Goal: Task Accomplishment & Management: Manage account settings

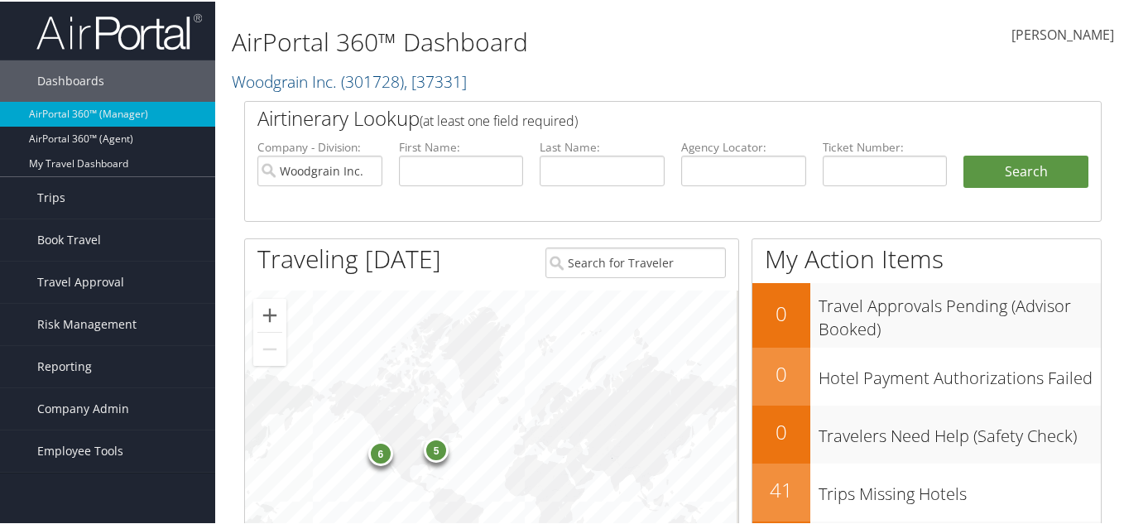
click at [761, 152] on label "Agency Locator:" at bounding box center [743, 145] width 125 height 17
click at [758, 163] on input "text" at bounding box center [743, 169] width 125 height 31
paste input "DNZYNK"
type input "DNZYNK"
click at [964, 154] on button "Search" at bounding box center [1026, 170] width 125 height 33
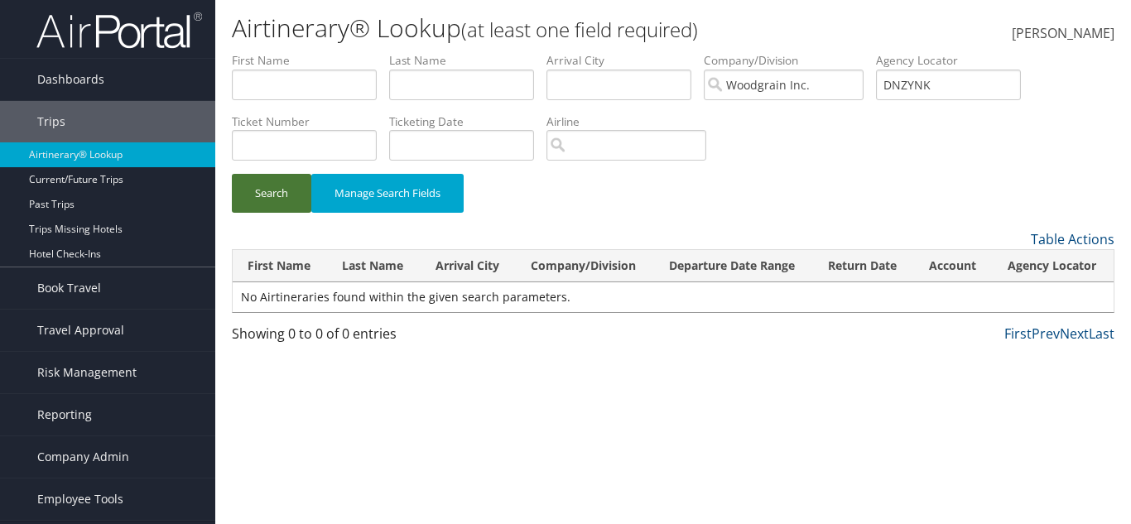
click at [265, 196] on button "Search" at bounding box center [271, 193] width 79 height 39
click at [857, 87] on input "Woodgrain Inc." at bounding box center [784, 85] width 160 height 31
click at [299, 201] on button "Search" at bounding box center [271, 193] width 79 height 39
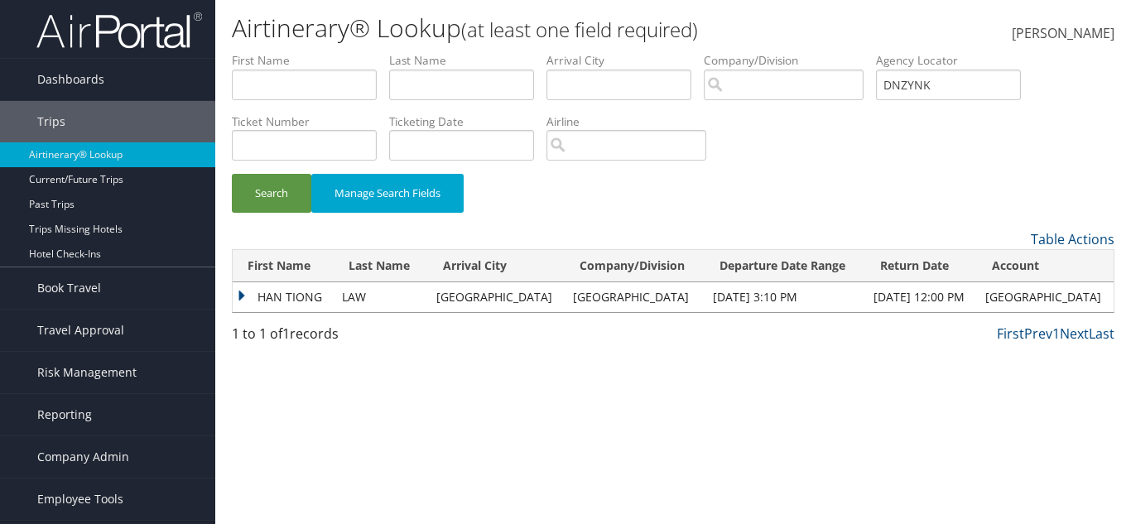
drag, startPoint x: 247, startPoint y: 286, endPoint x: 253, endPoint y: 302, distance: 17.8
click at [247, 286] on td "HAN TIONG" at bounding box center [283, 297] width 101 height 30
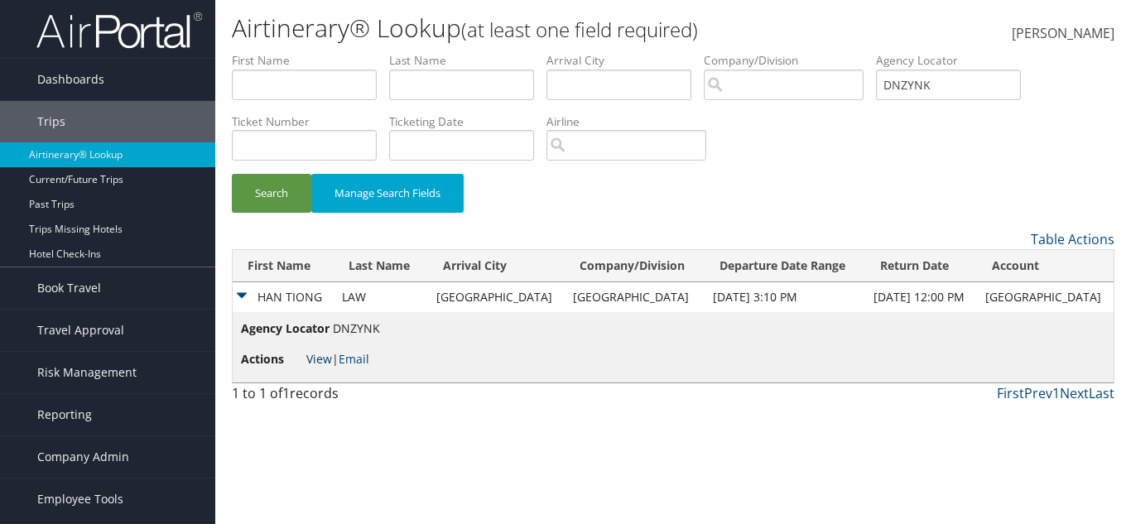
click at [325, 363] on link "View" at bounding box center [319, 359] width 26 height 16
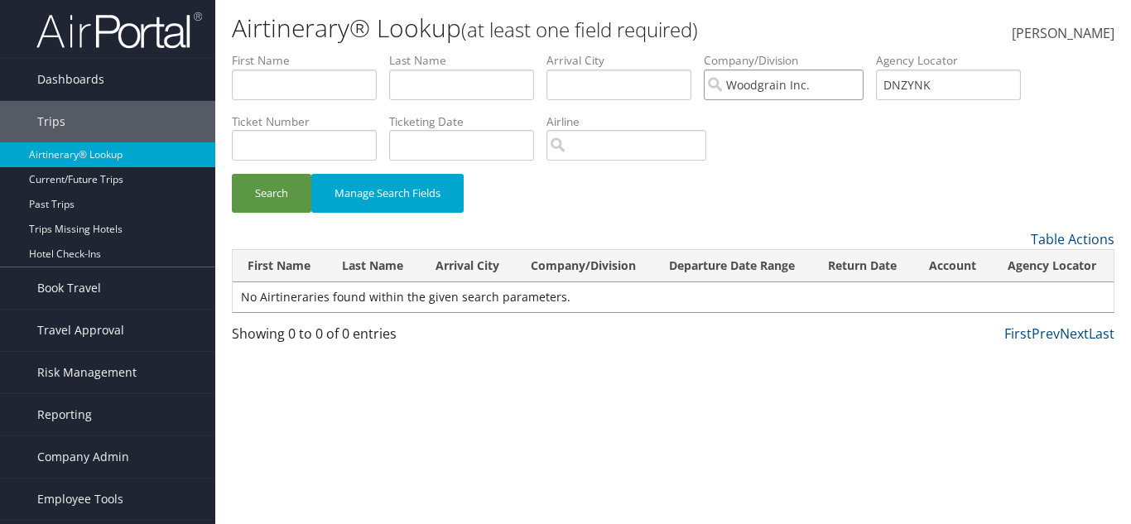
click at [861, 84] on input "Woodgrain Inc." at bounding box center [784, 85] width 160 height 31
click at [277, 190] on button "Search" at bounding box center [271, 193] width 79 height 39
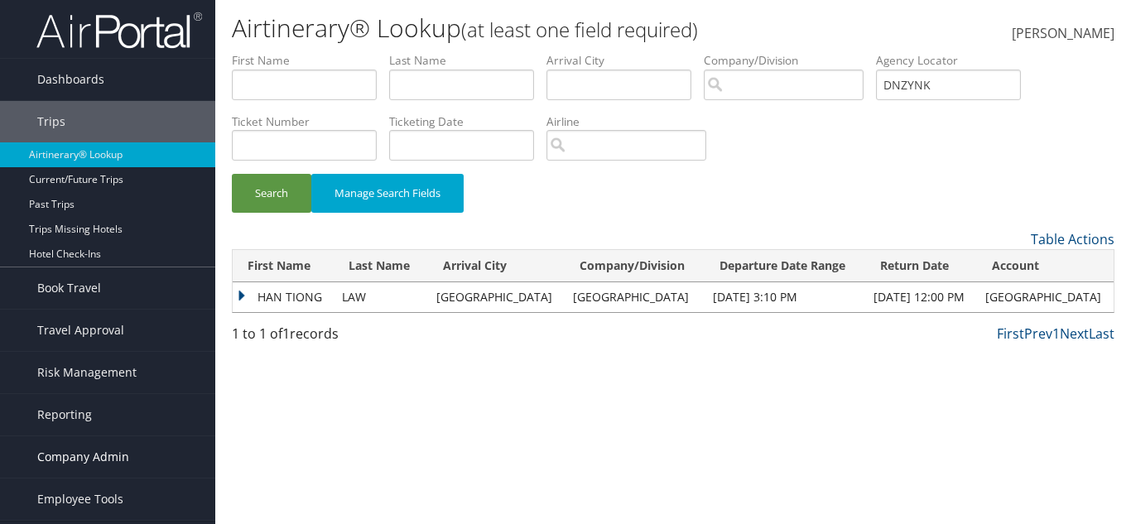
click at [136, 437] on link "Company Admin" at bounding box center [107, 456] width 215 height 41
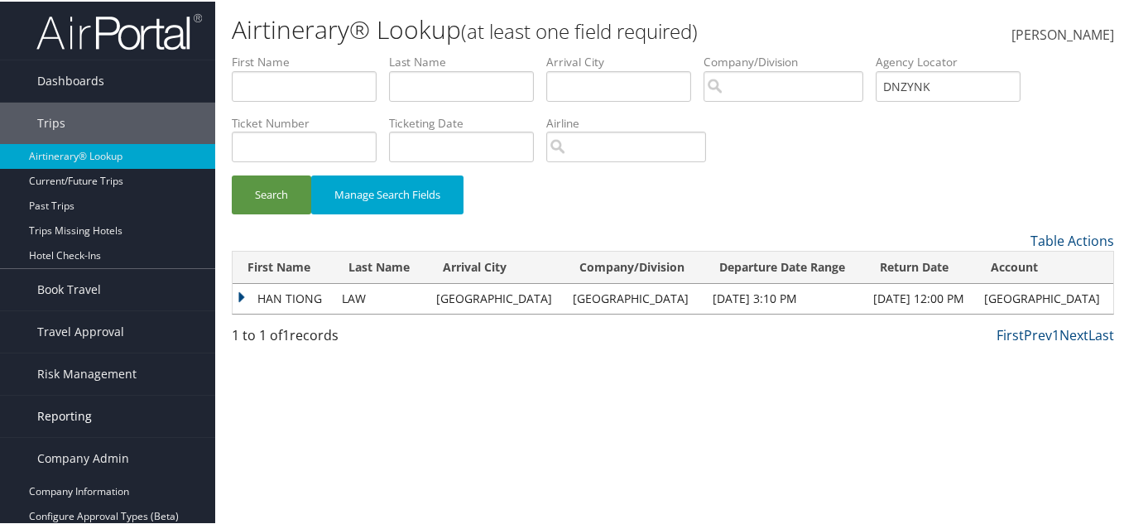
click at [160, 417] on link "Reporting" at bounding box center [107, 414] width 215 height 41
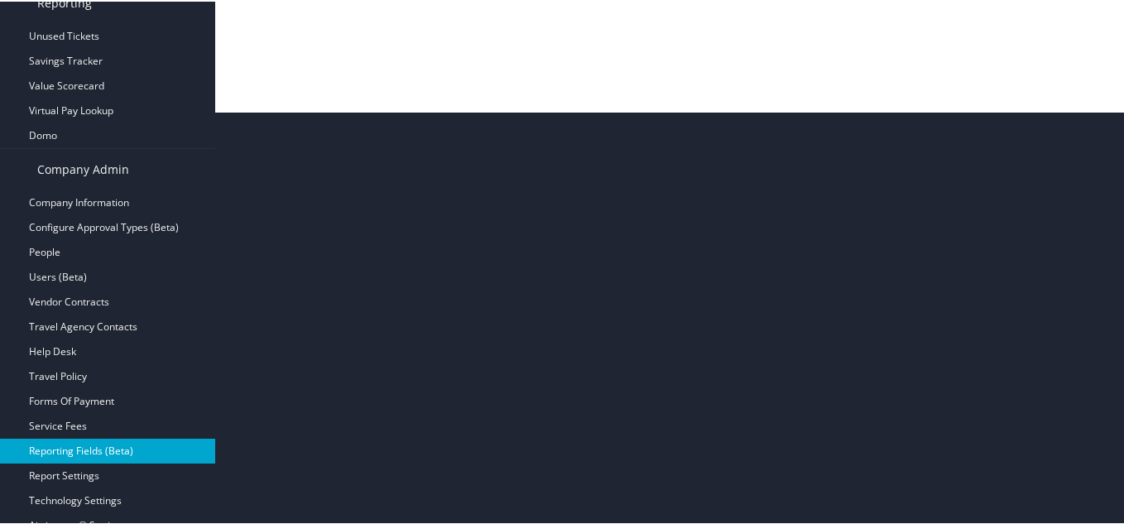
scroll to position [414, 0]
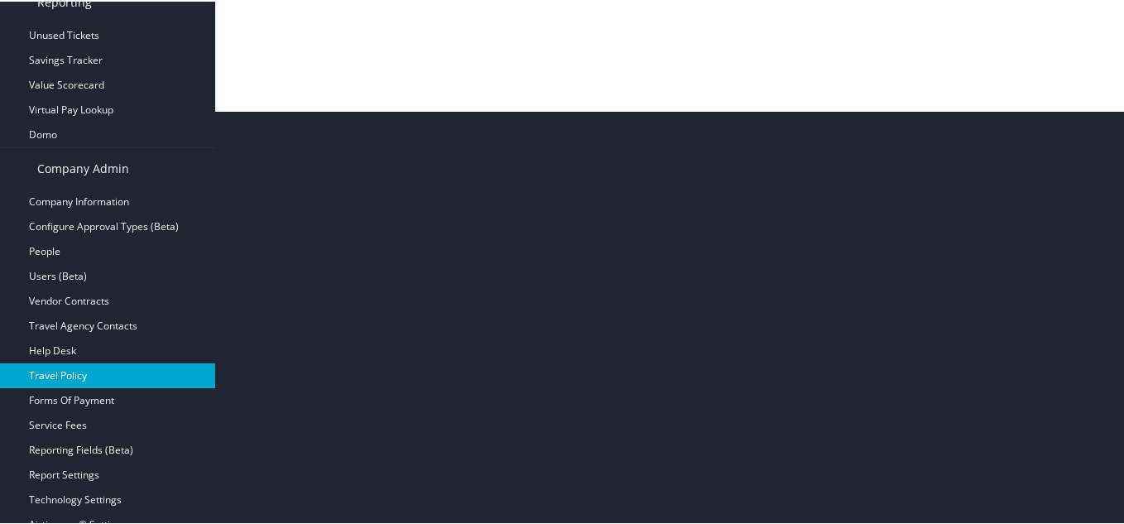
click at [133, 378] on link "Travel Policy" at bounding box center [107, 374] width 215 height 25
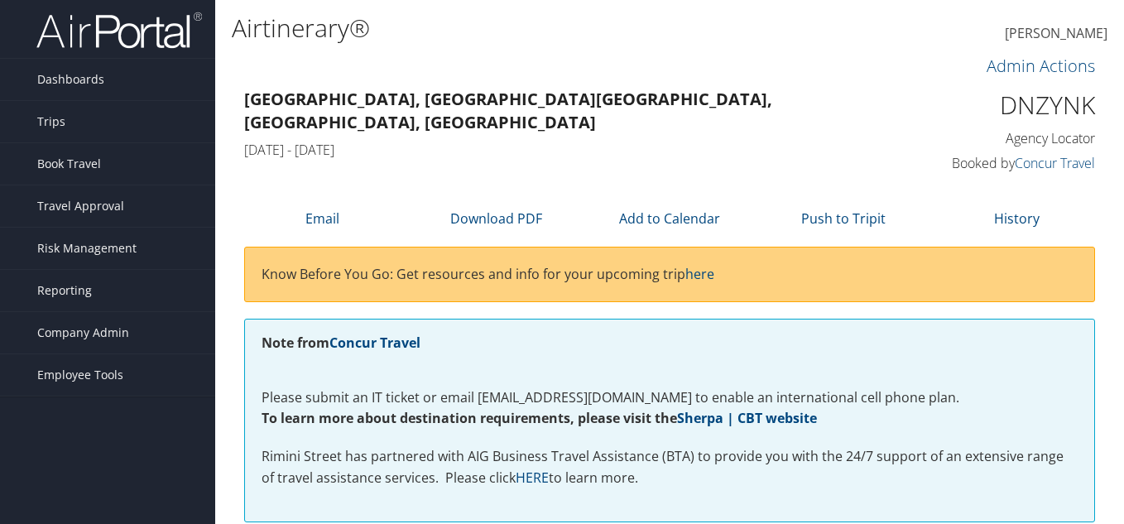
scroll to position [858, 0]
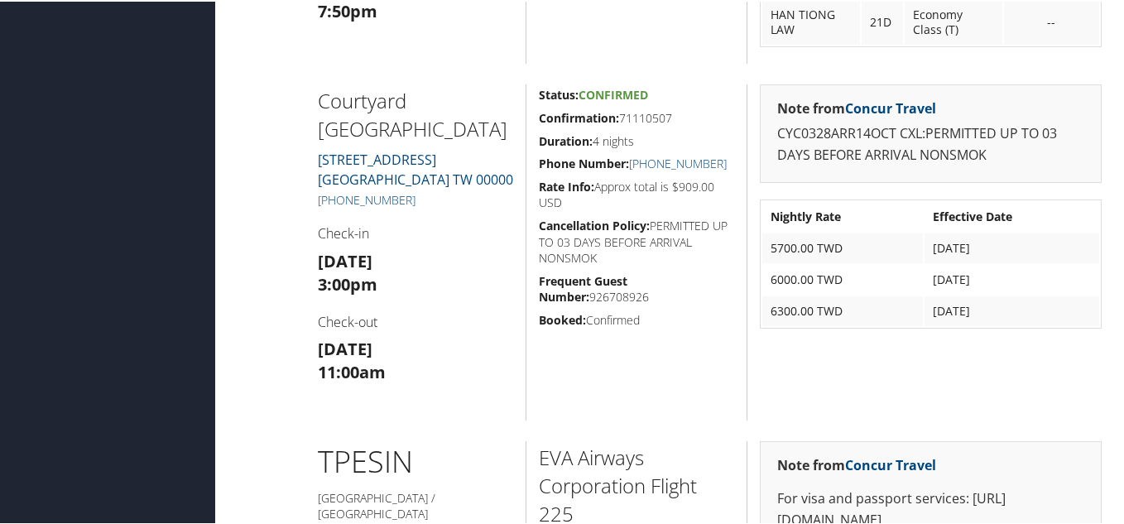
drag, startPoint x: 315, startPoint y: 219, endPoint x: 420, endPoint y: 223, distance: 104.4
click at [420, 223] on div "Courtyard Taipei Marriott No 359 Section 7 Zhongxiao East Rd Nangang Dist Taipe…" at bounding box center [416, 251] width 221 height 336
copy link "+88 (622) 171-6565"
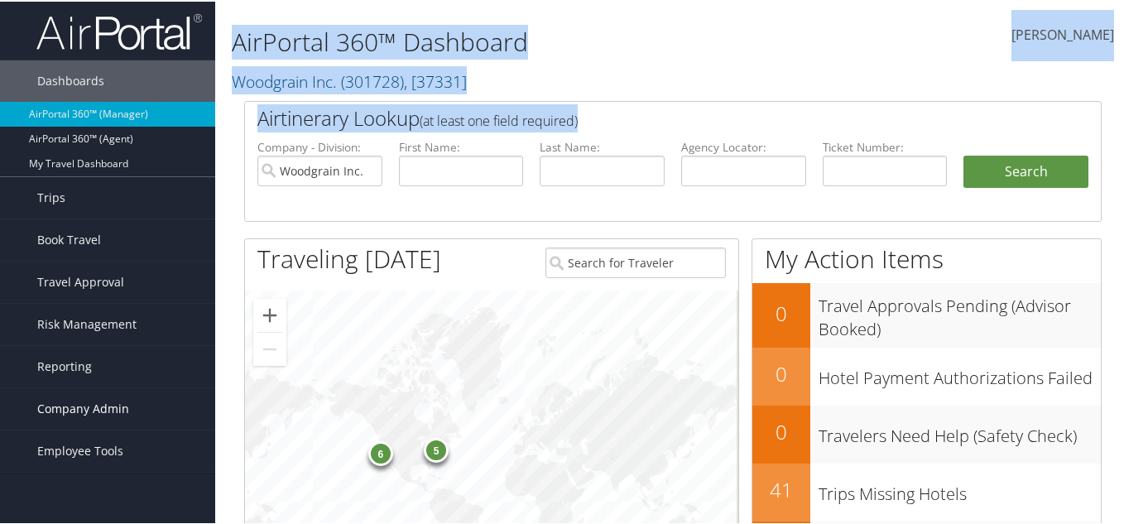
click at [101, 423] on span "Company Admin" at bounding box center [83, 407] width 92 height 41
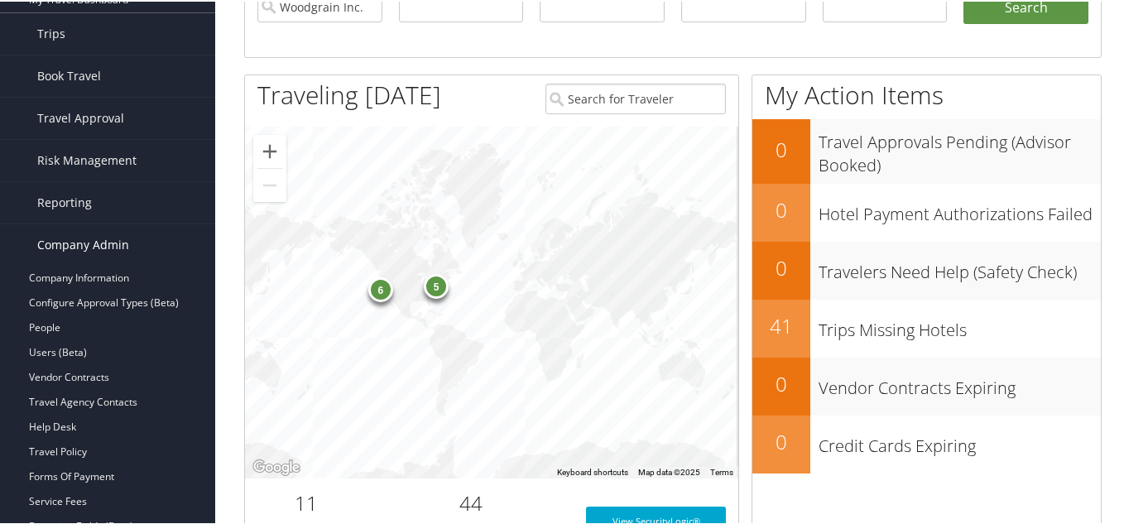
scroll to position [166, 0]
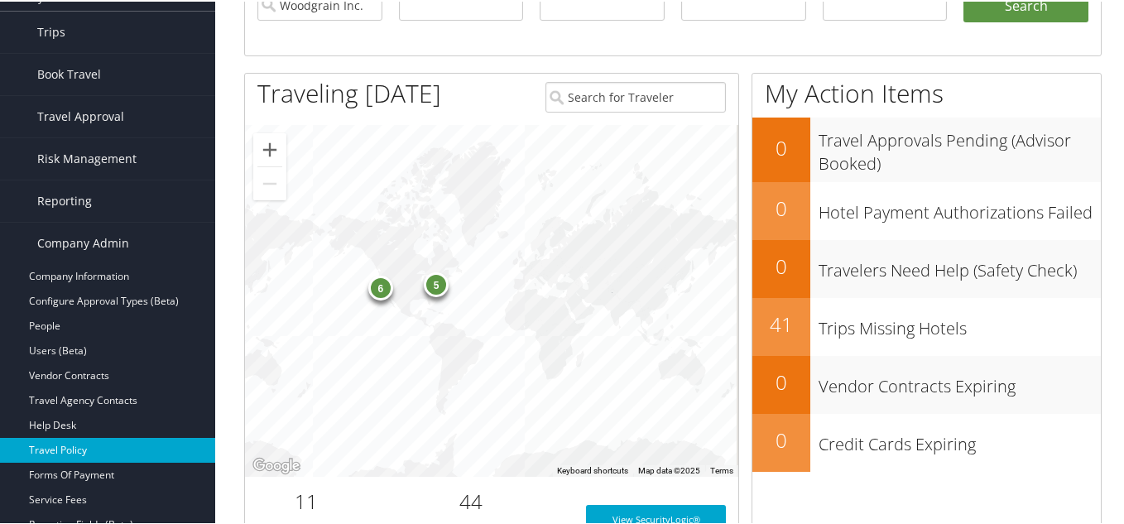
click at [91, 451] on link "Travel Policy" at bounding box center [107, 448] width 215 height 25
